Goal: Transaction & Acquisition: Purchase product/service

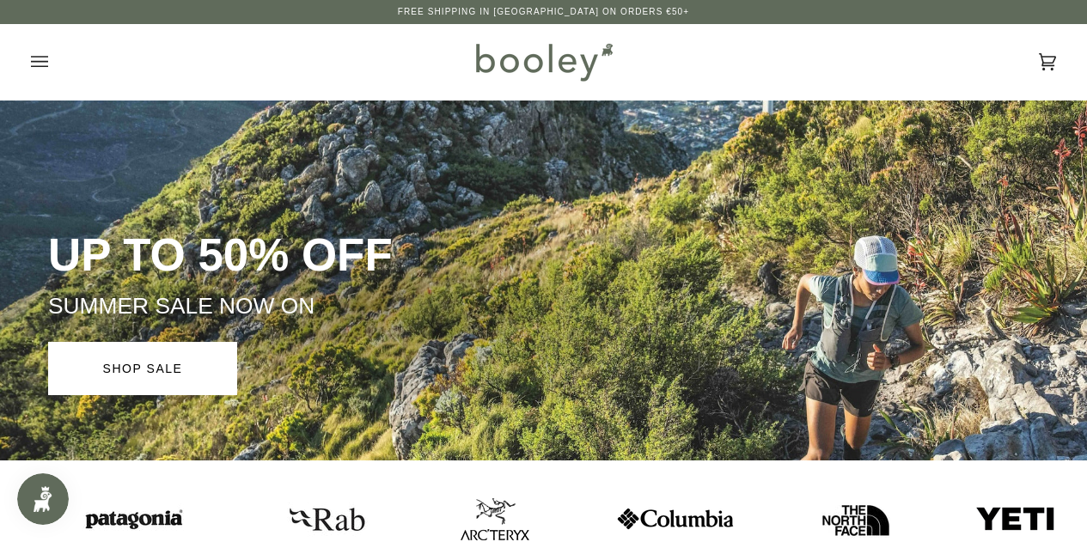
click at [29, 52] on div "Cart €0.00 (0) Men Footwear Boots Shoes Running Sandals & Slides Slippers Socks" at bounding box center [543, 62] width 1087 height 76
click at [35, 58] on icon "Open menu" at bounding box center [39, 62] width 17 height 26
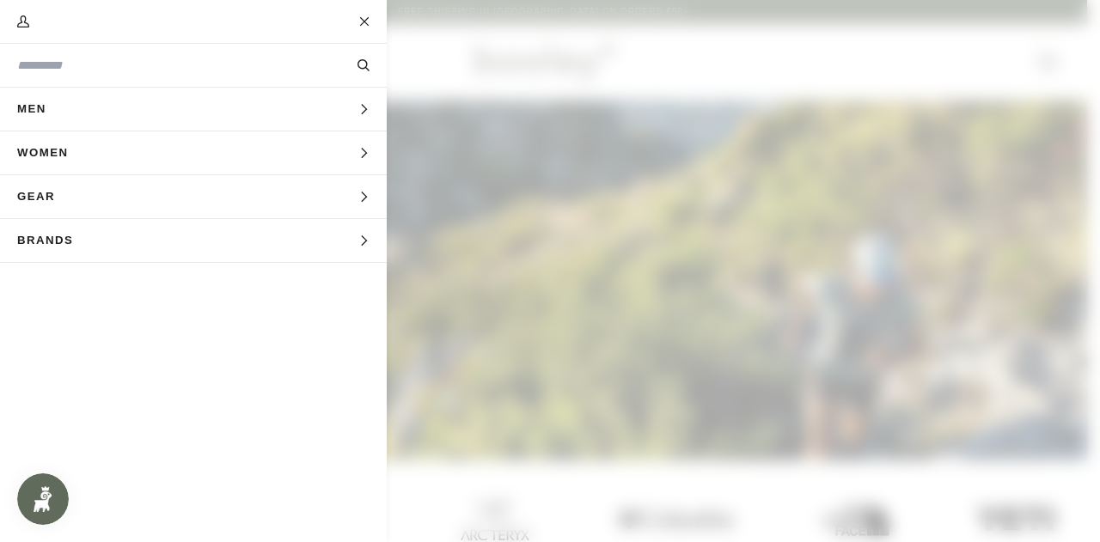
click at [169, 108] on button "Men Expand menu" at bounding box center [193, 110] width 387 height 44
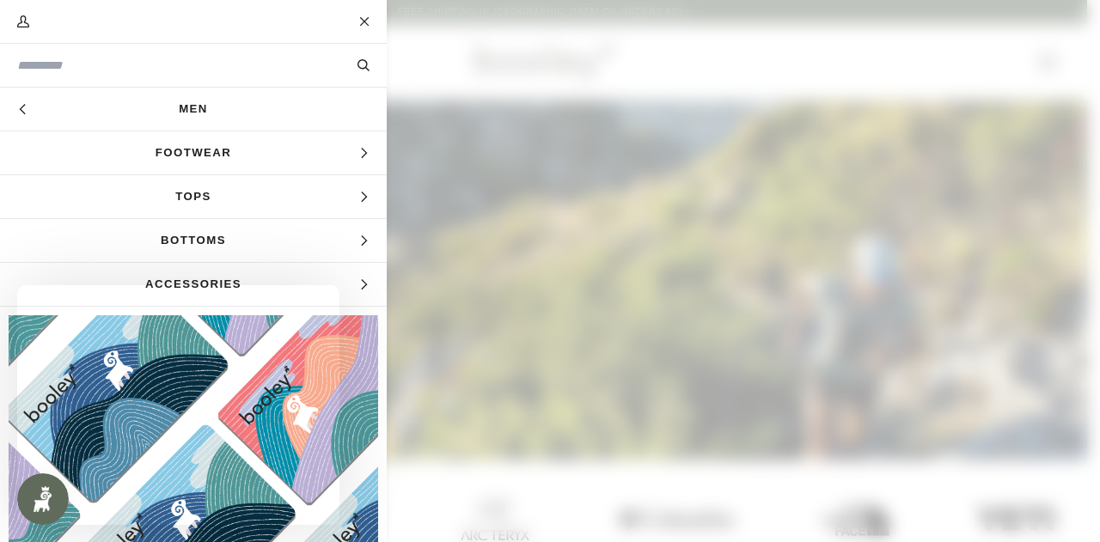
click at [193, 145] on span "Footwear" at bounding box center [193, 152] width 387 height 43
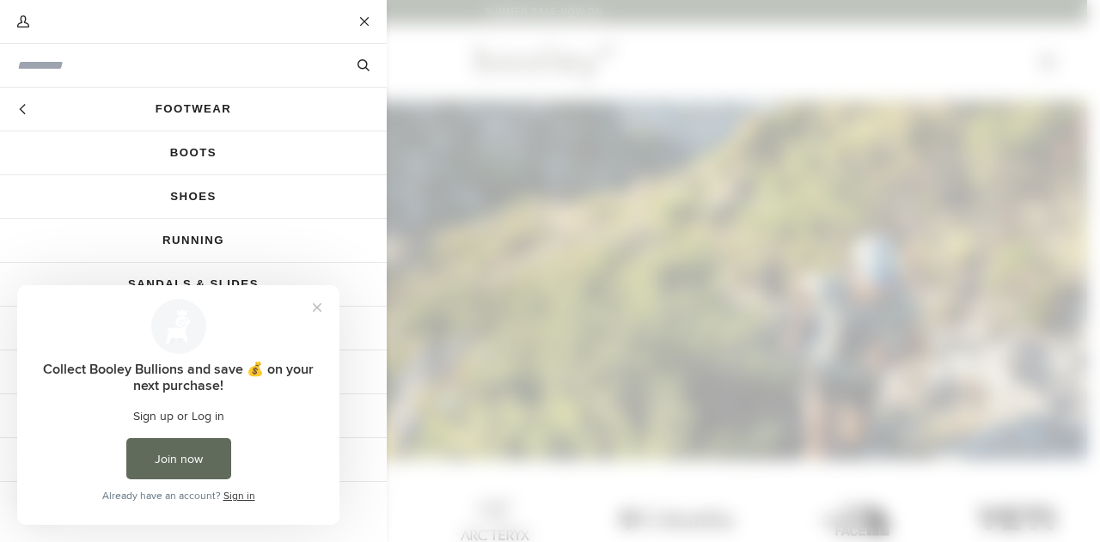
click at [197, 237] on link "Running" at bounding box center [193, 240] width 387 height 43
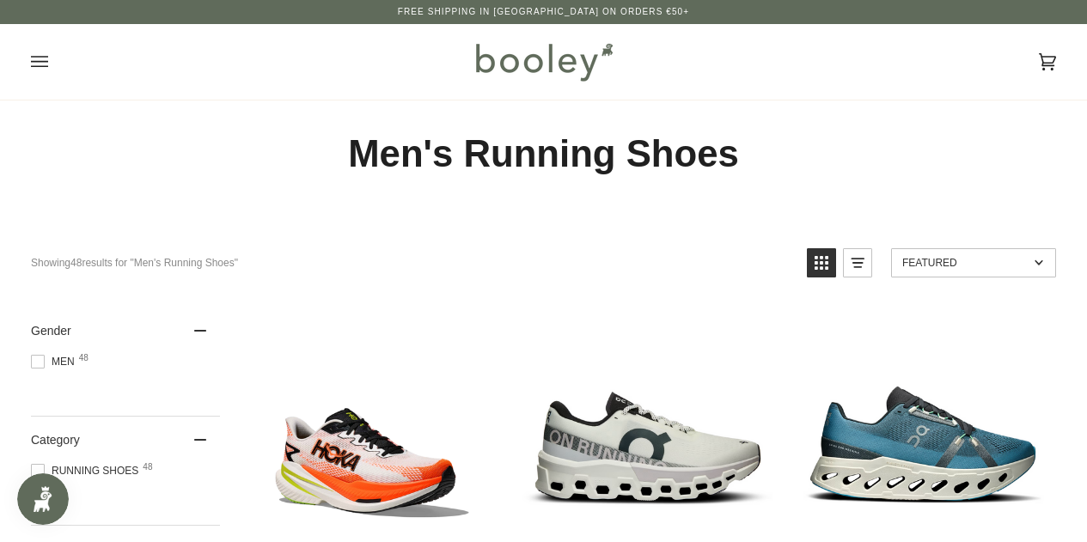
click at [40, 62] on icon "Open menu" at bounding box center [39, 61] width 17 height 11
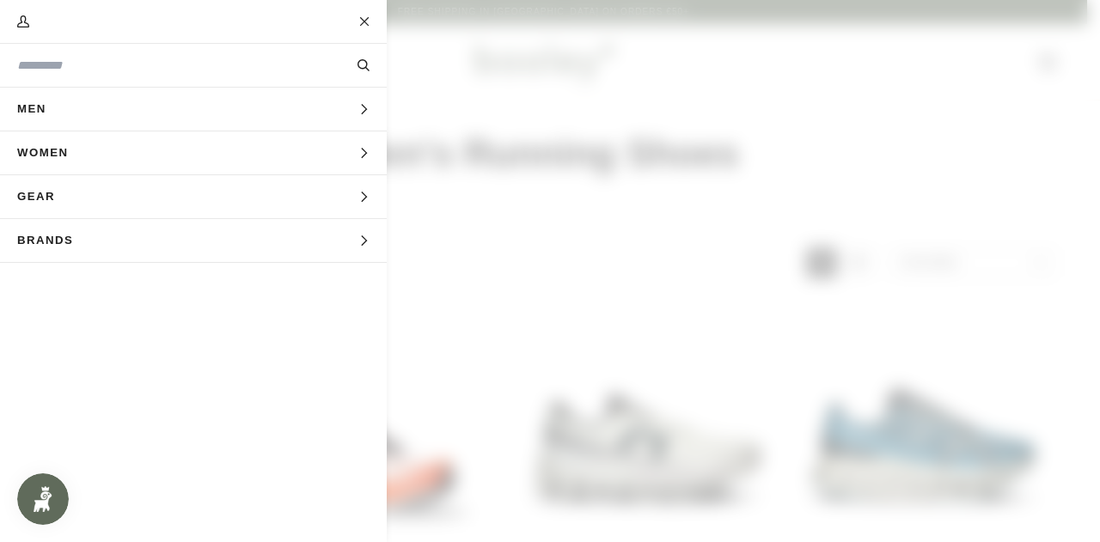
drag, startPoint x: 365, startPoint y: 21, endPoint x: 369, endPoint y: 36, distance: 15.0
click at [365, 21] on button "Close" at bounding box center [365, 21] width 43 height 43
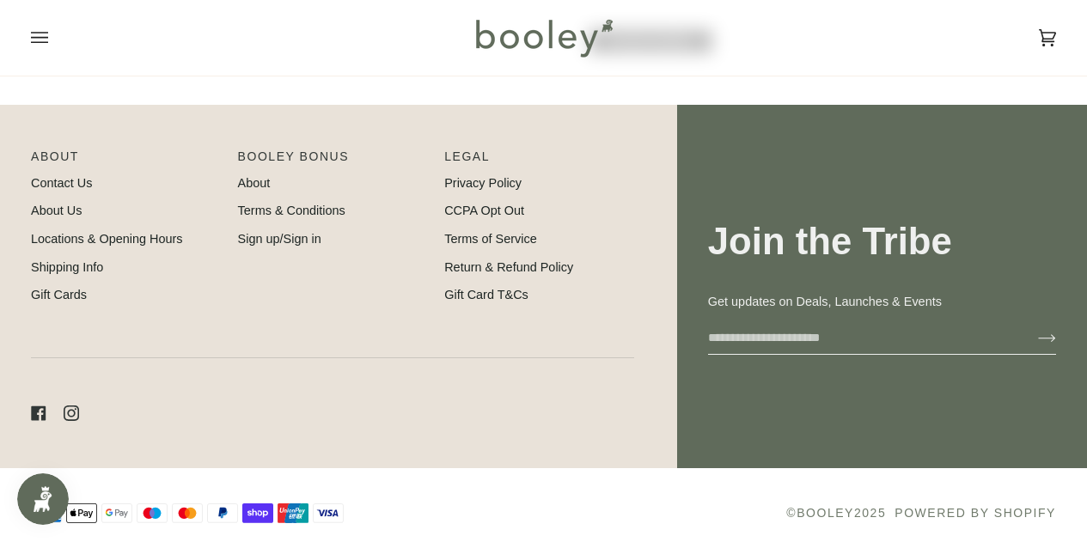
scroll to position [2789, 0]
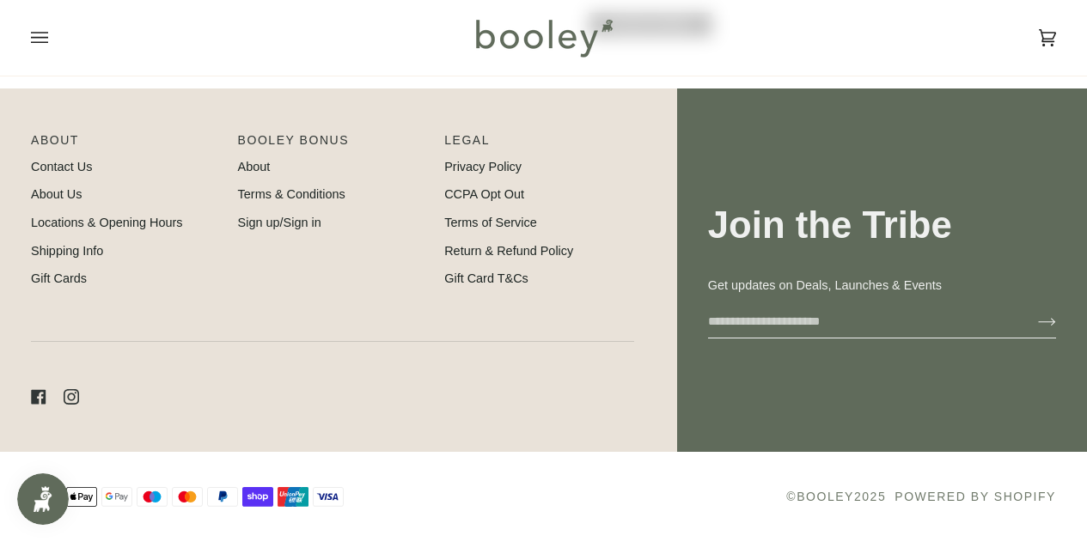
click at [47, 222] on link "Locations & Opening Hours" at bounding box center [107, 223] width 152 height 14
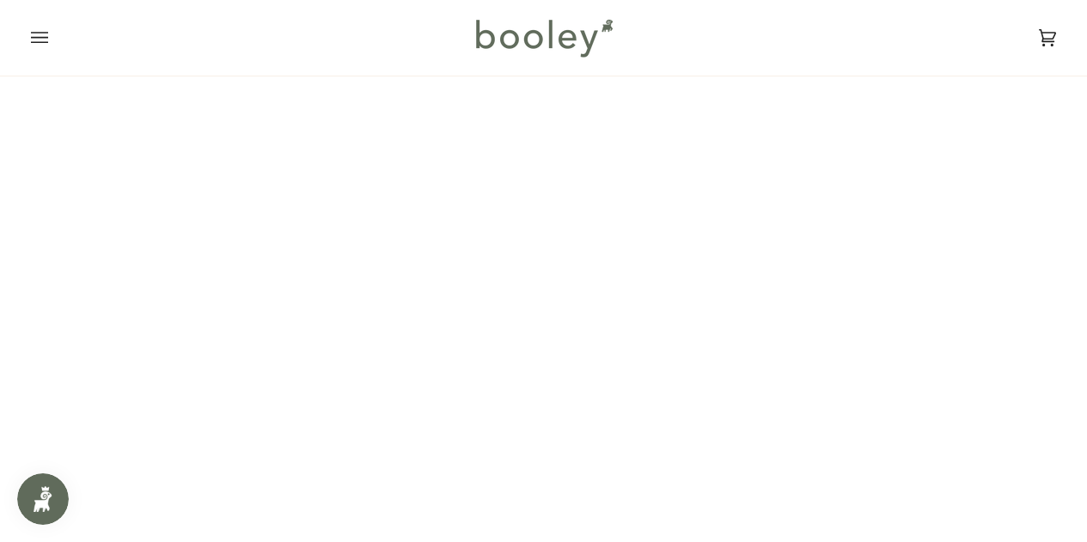
scroll to position [86, 0]
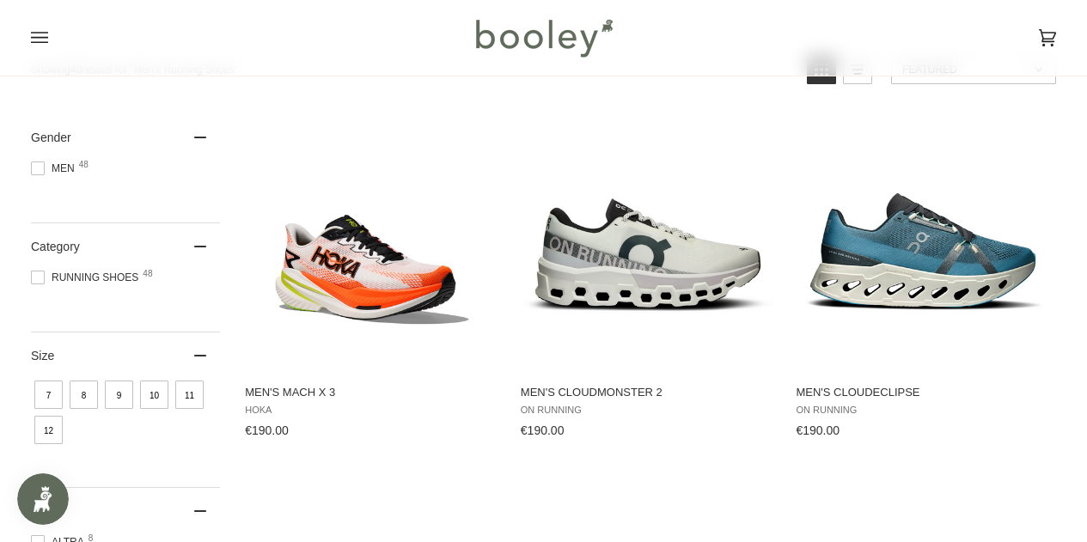
scroll to position [344, 0]
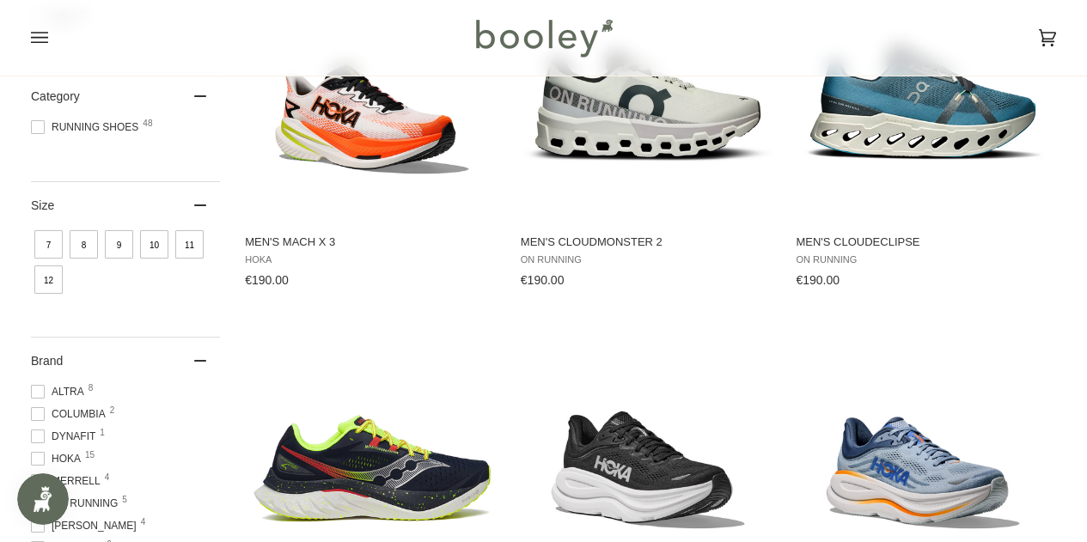
click at [38, 125] on span at bounding box center [38, 127] width 14 height 14
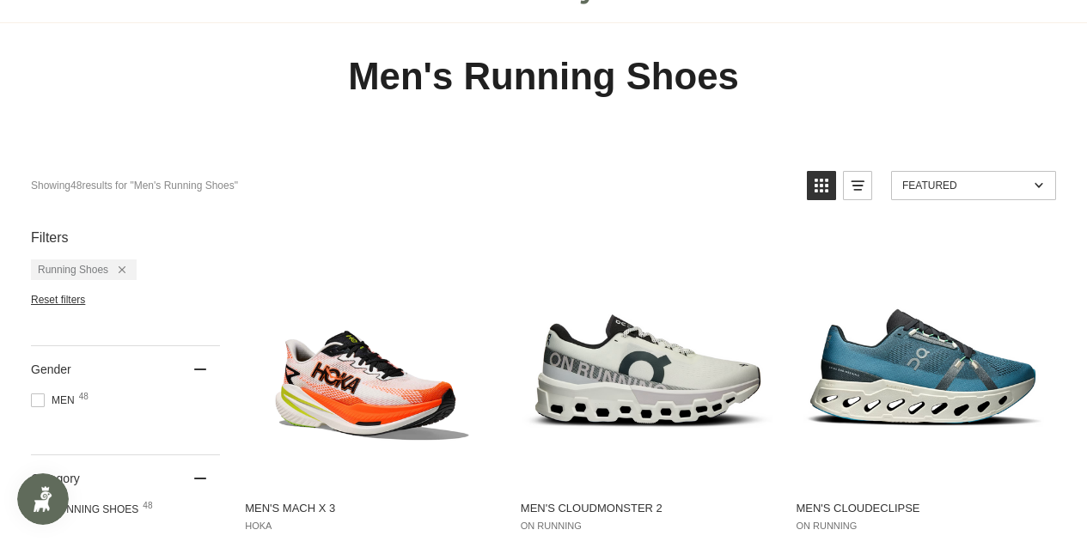
scroll to position [344, 0]
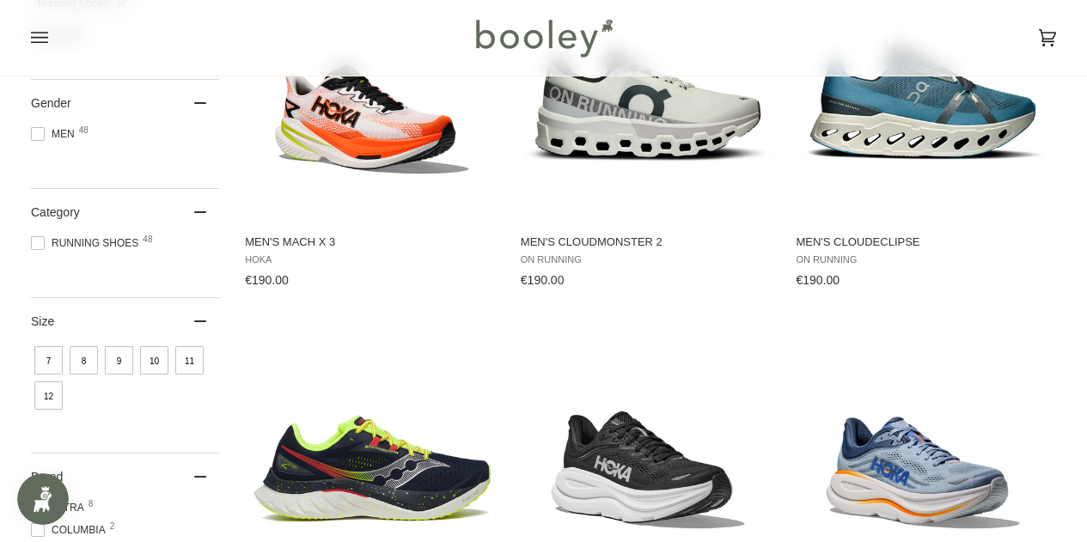
click at [193, 368] on span "11" at bounding box center [189, 360] width 28 height 28
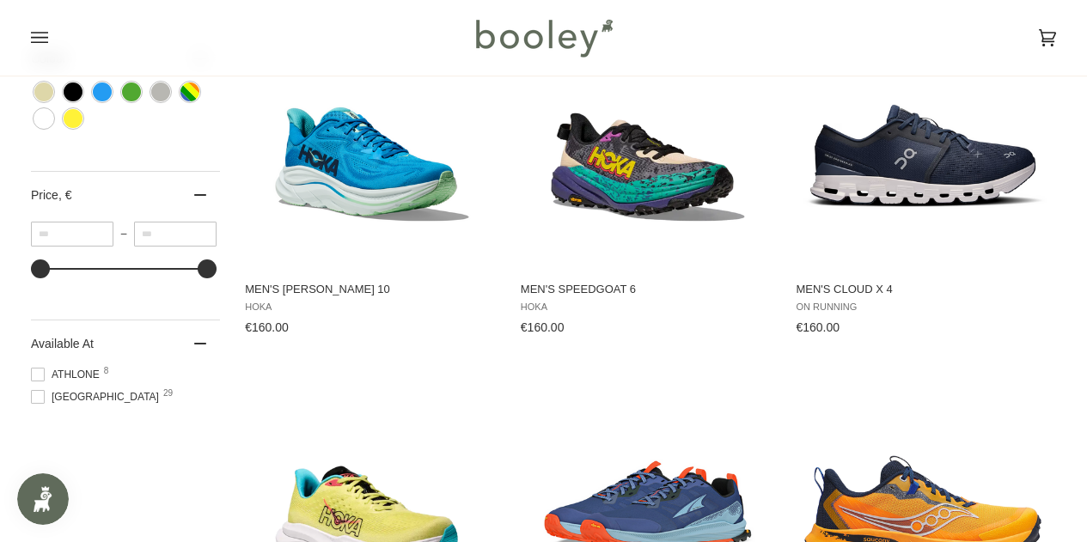
scroll to position [1031, 0]
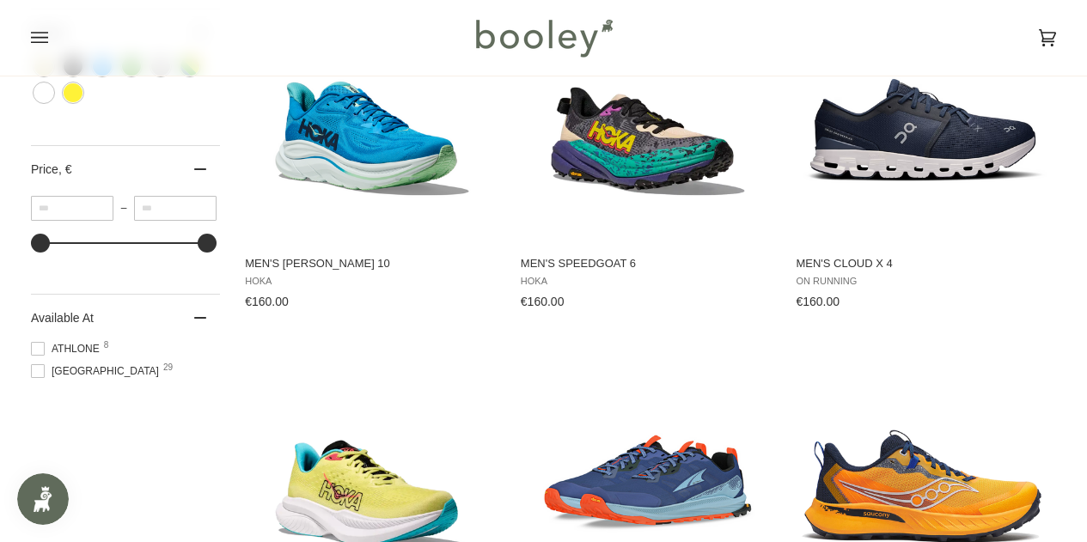
click at [64, 368] on span "Galway 29" at bounding box center [97, 370] width 133 height 15
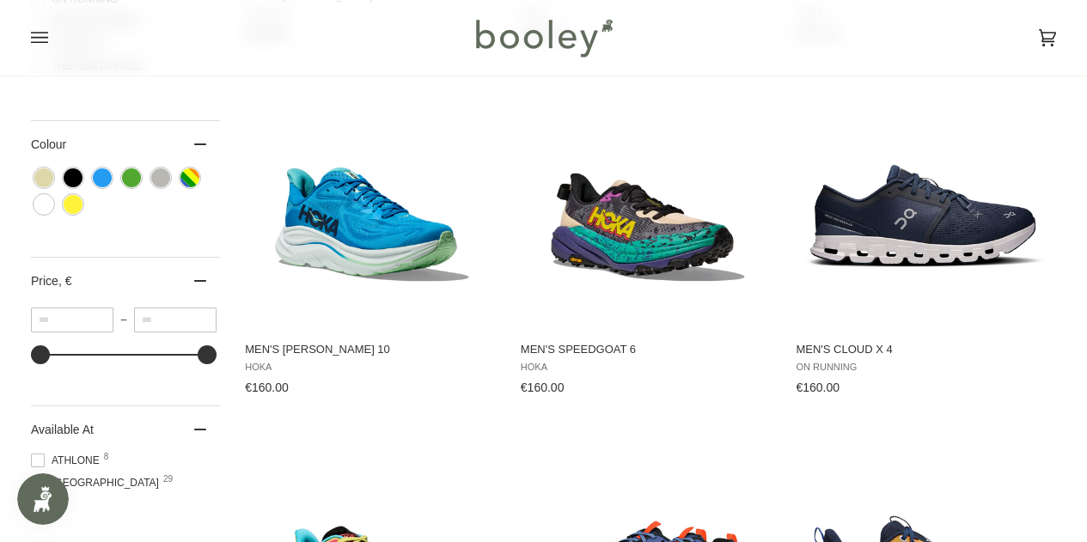
scroll to position [1374, 0]
